Goal: Navigation & Orientation: Find specific page/section

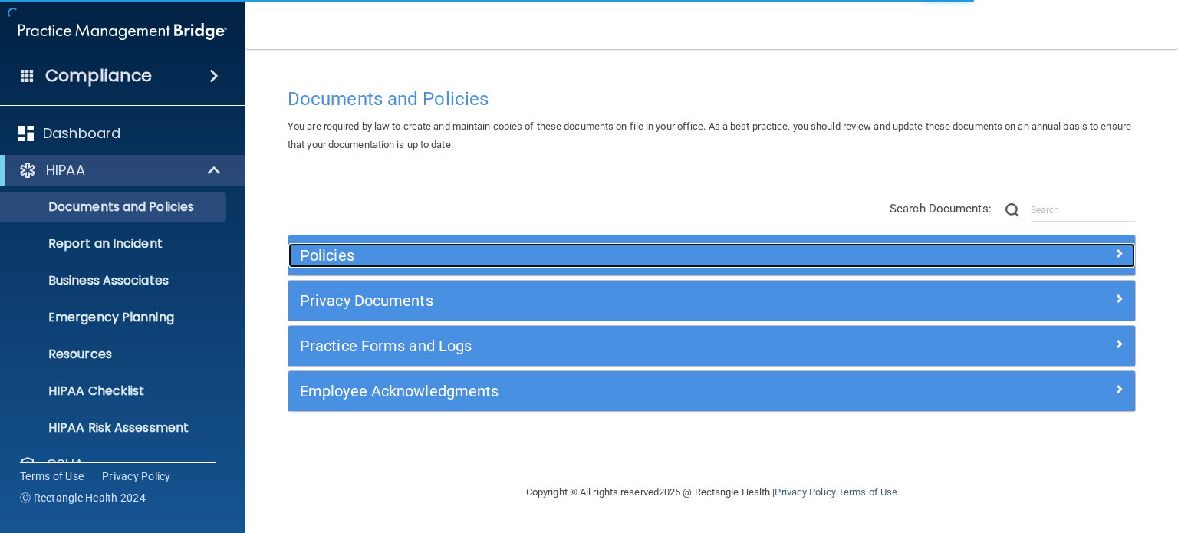
click at [376, 248] on h5 "Policies" at bounding box center [606, 255] width 612 height 17
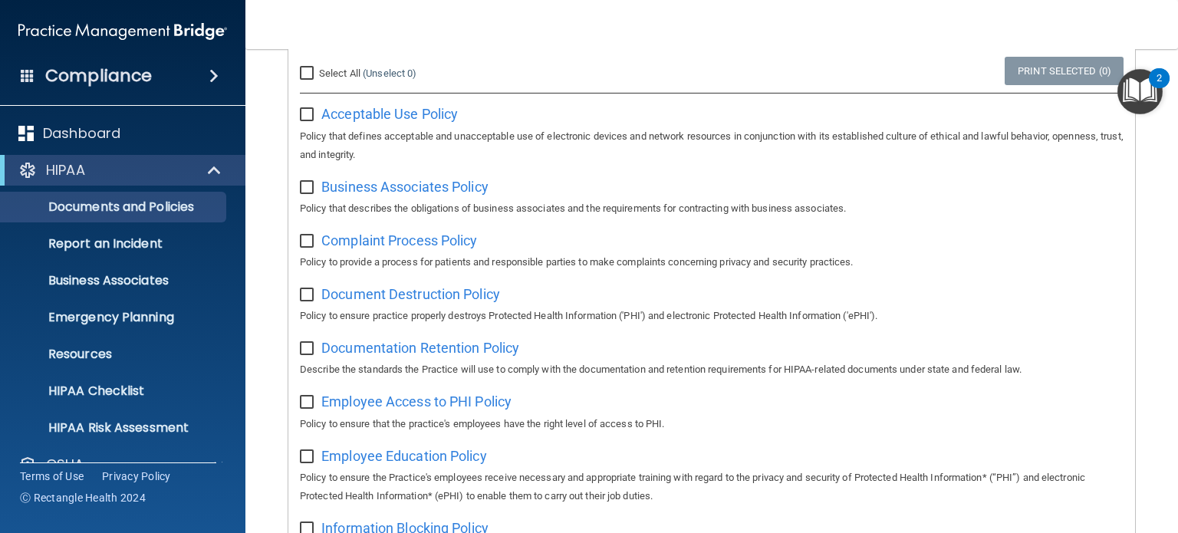
scroll to position [383, 0]
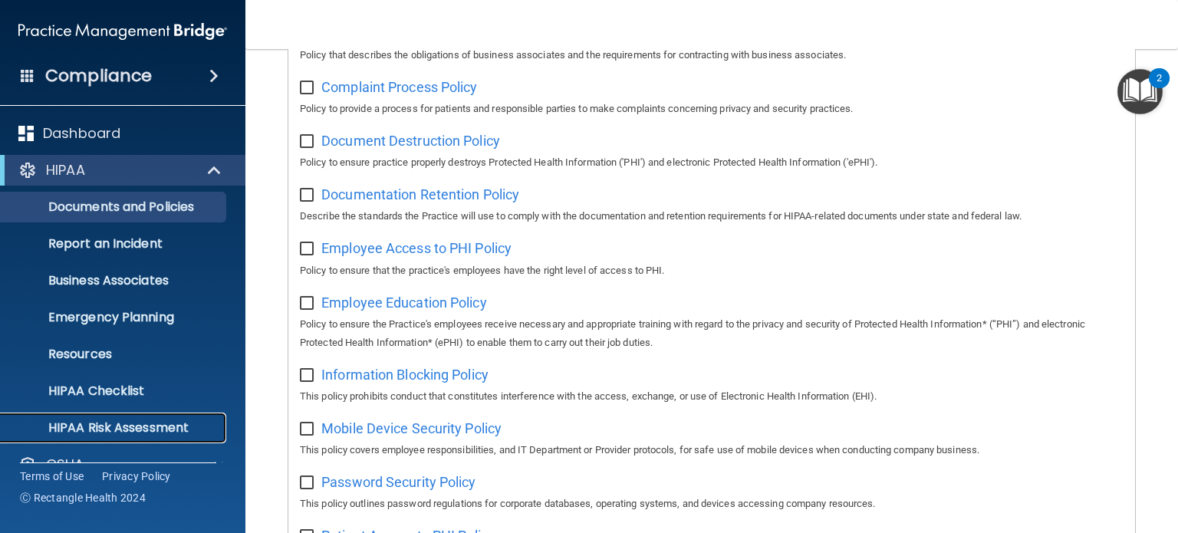
click at [129, 417] on link "HIPAA Risk Assessment" at bounding box center [106, 428] width 242 height 31
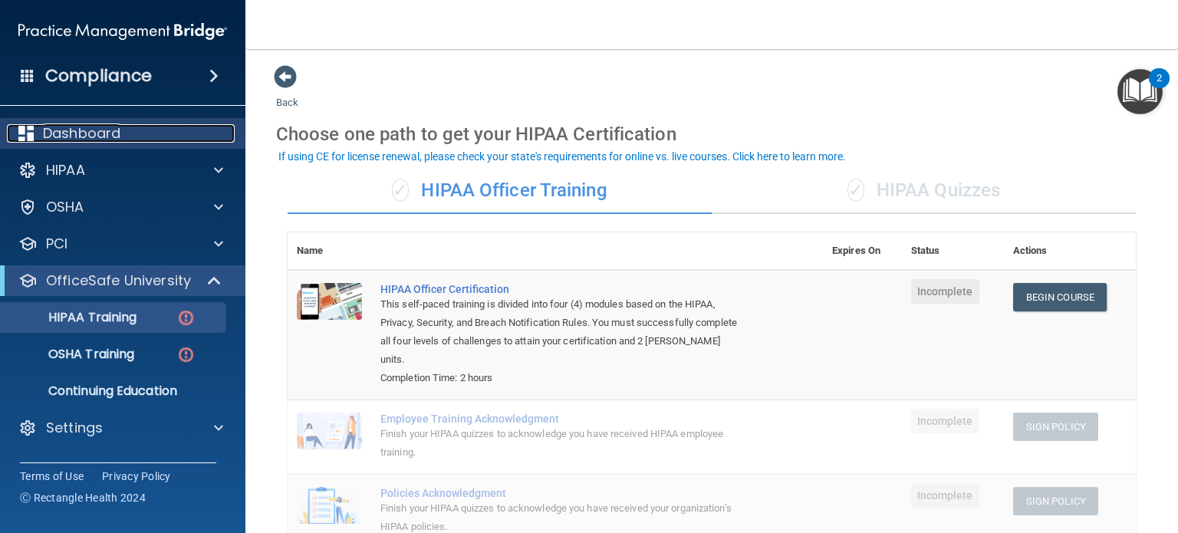
click at [129, 138] on div "Dashboard" at bounding box center [102, 133] width 190 height 18
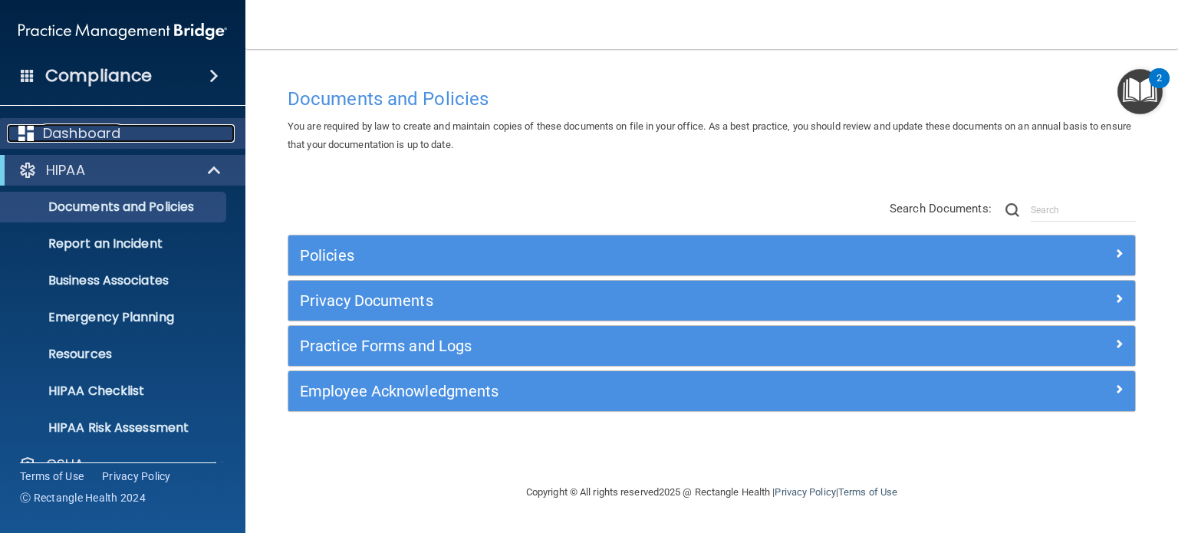
click at [170, 127] on div "Dashboard" at bounding box center [102, 133] width 190 height 18
